Goal: Find specific page/section: Find specific page/section

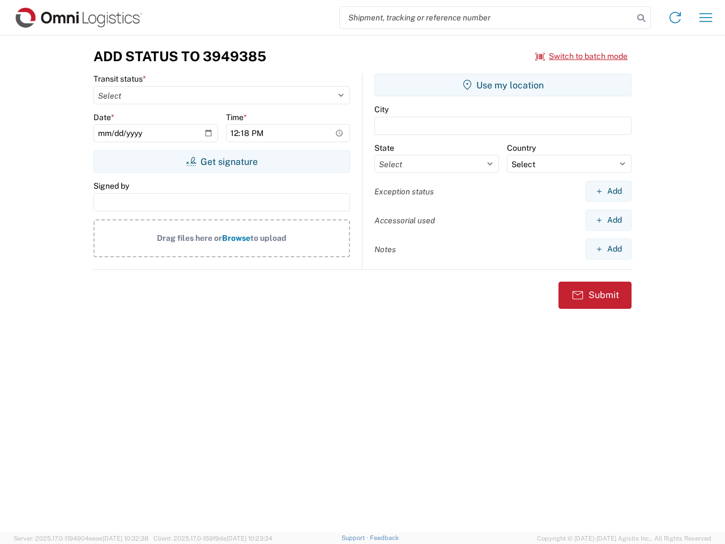
click at [487, 18] on input "search" at bounding box center [487, 18] width 294 height 22
click at [641, 18] on icon at bounding box center [642, 18] width 16 height 16
click at [675, 18] on icon at bounding box center [675, 17] width 18 height 18
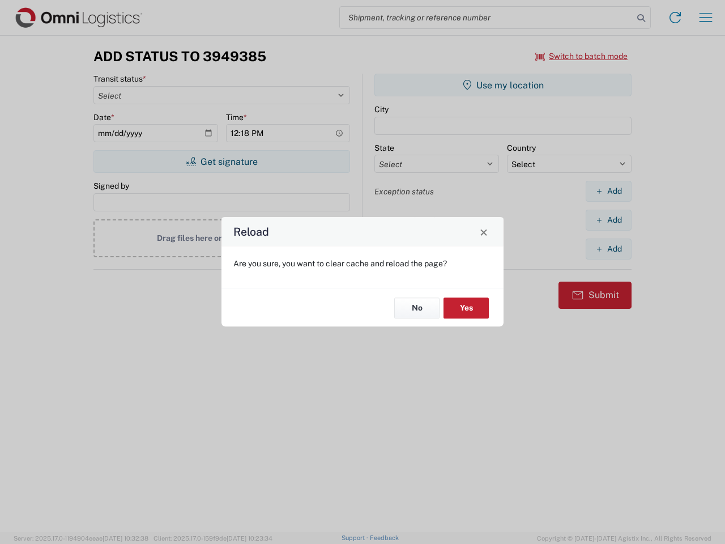
click at [706, 18] on div "Reload Are you sure, you want to clear cache and reload the page? No Yes" at bounding box center [362, 272] width 725 height 544
click at [582, 56] on div "Reload Are you sure, you want to clear cache and reload the page? No Yes" at bounding box center [362, 272] width 725 height 544
click at [222, 161] on div "Reload Are you sure, you want to clear cache and reload the page? No Yes" at bounding box center [362, 272] width 725 height 544
click at [503, 85] on div "Reload Are you sure, you want to clear cache and reload the page? No Yes" at bounding box center [362, 272] width 725 height 544
click at [609, 191] on div "Reload Are you sure, you want to clear cache and reload the page? No Yes" at bounding box center [362, 272] width 725 height 544
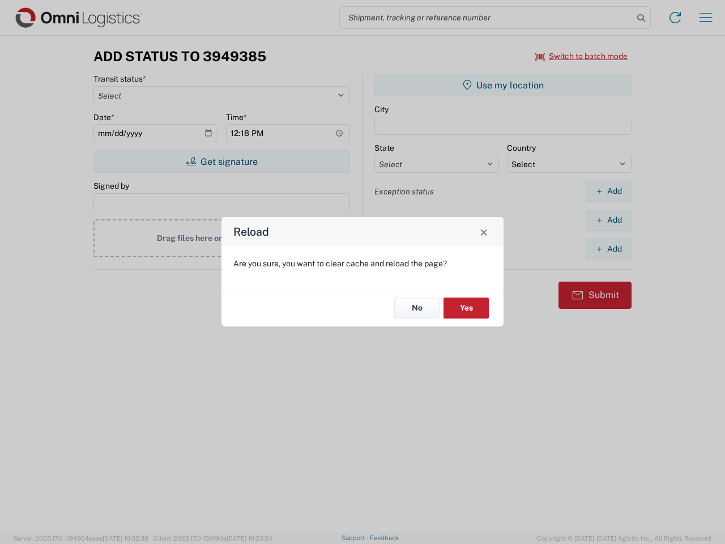
click at [609, 220] on div "Reload Are you sure, you want to clear cache and reload the page? No Yes" at bounding box center [362, 272] width 725 height 544
click at [609, 249] on div "Reload Are you sure, you want to clear cache and reload the page? No Yes" at bounding box center [362, 272] width 725 height 544
